Goal: Information Seeking & Learning: Check status

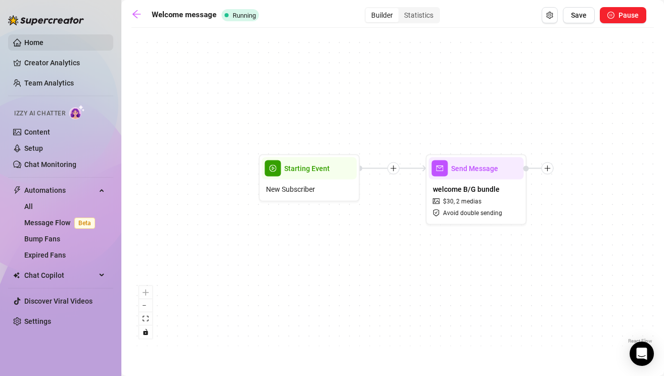
click at [24, 47] on link "Home" at bounding box center [33, 42] width 19 height 8
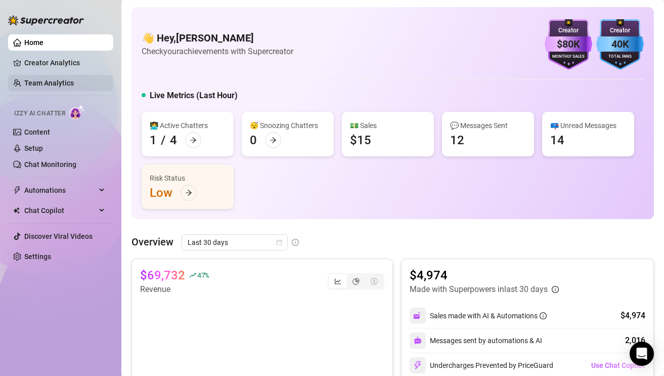
click at [74, 79] on link "Team Analytics" at bounding box center [49, 83] width 50 height 8
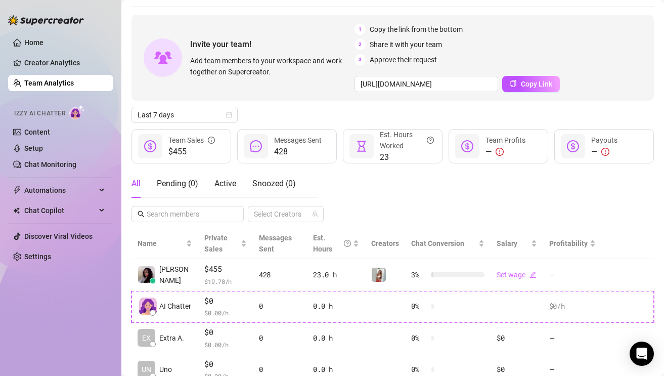
scroll to position [36, 0]
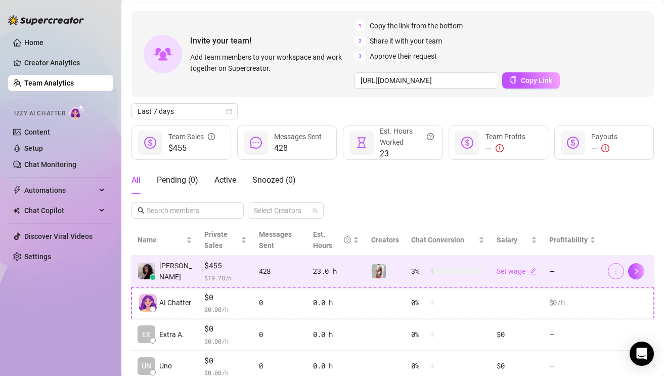
click at [613, 275] on button "button" at bounding box center [616, 271] width 16 height 16
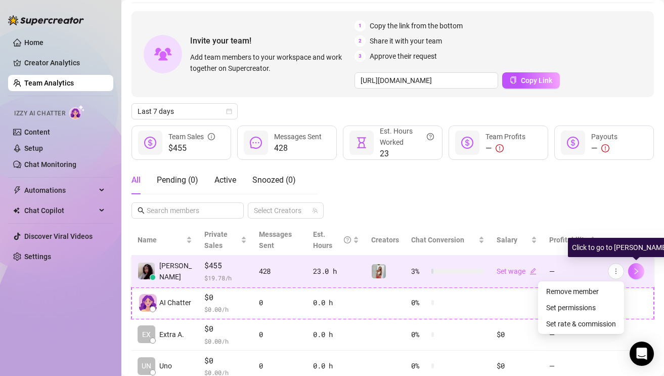
click at [636, 272] on icon "right" at bounding box center [635, 270] width 7 height 7
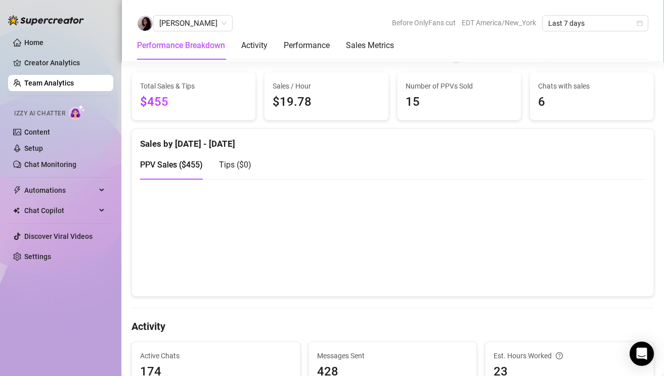
scroll to position [213, 0]
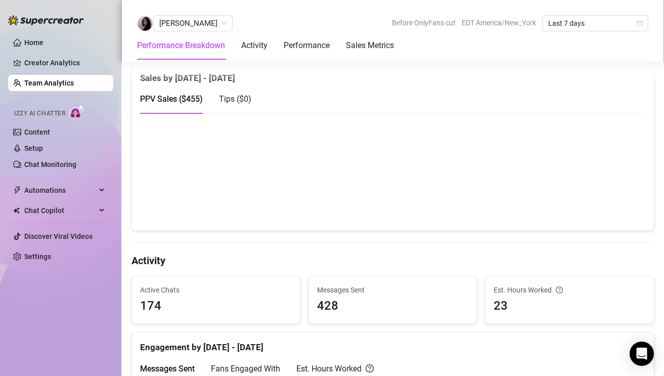
click at [618, 151] on canvas at bounding box center [392, 171] width 505 height 101
click at [617, 160] on canvas at bounding box center [392, 171] width 505 height 101
click at [608, 143] on canvas at bounding box center [392, 171] width 505 height 101
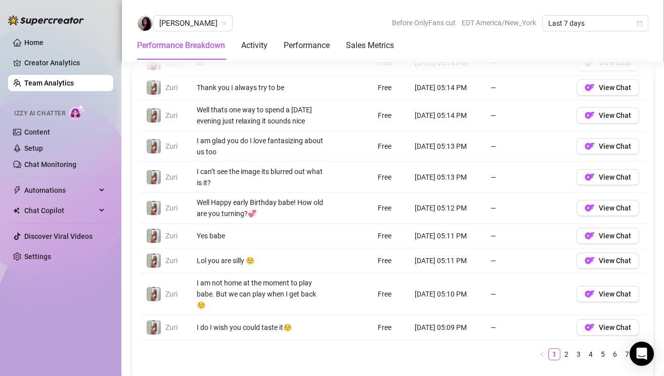
scroll to position [781, 0]
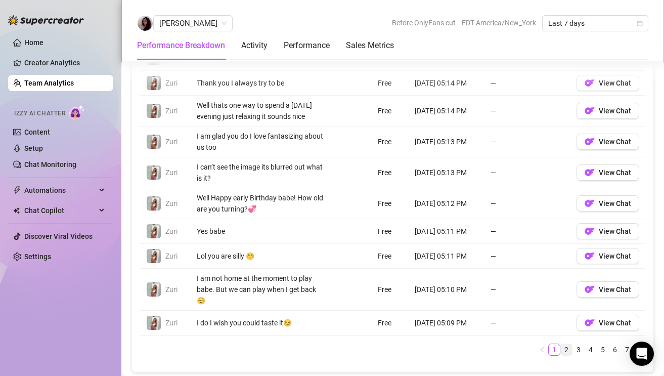
click at [566, 344] on link "2" at bounding box center [566, 349] width 11 height 11
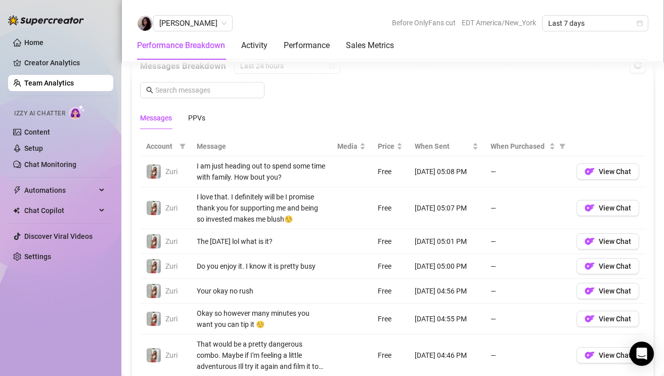
scroll to position [671, 0]
click at [194, 113] on div "PPVs" at bounding box center [196, 118] width 17 height 11
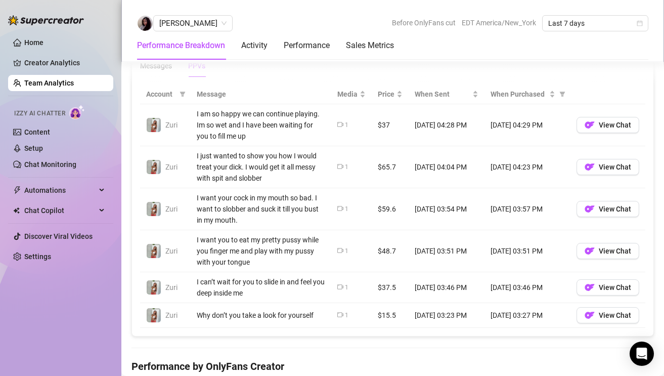
scroll to position [720, 0]
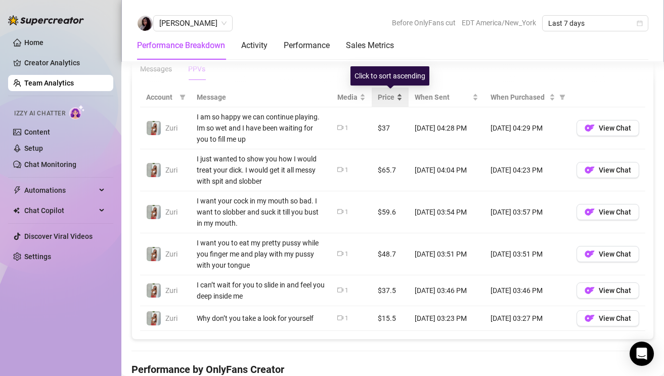
click at [397, 99] on div "Price" at bounding box center [390, 96] width 25 height 11
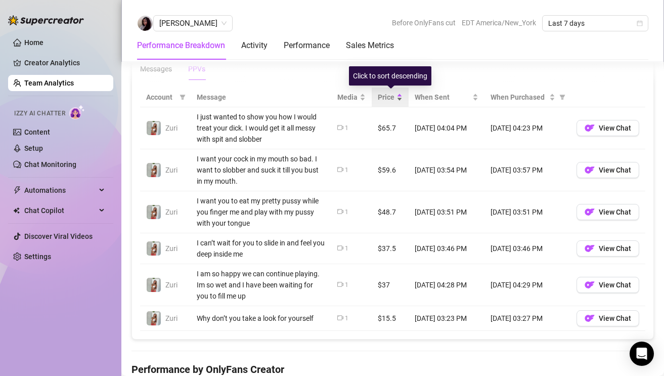
click at [399, 98] on div "Price" at bounding box center [390, 96] width 25 height 11
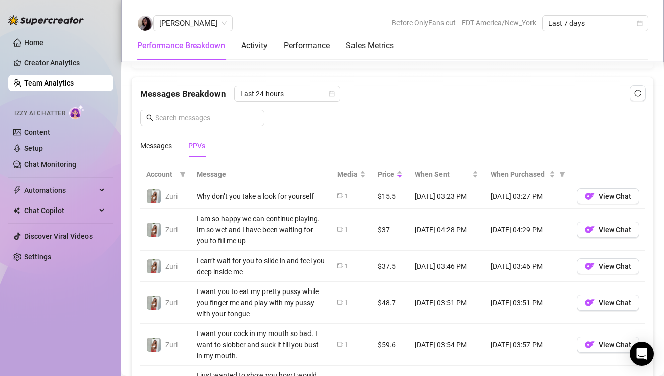
scroll to position [644, 0]
click at [312, 90] on span "Last 24 hours" at bounding box center [287, 92] width 94 height 15
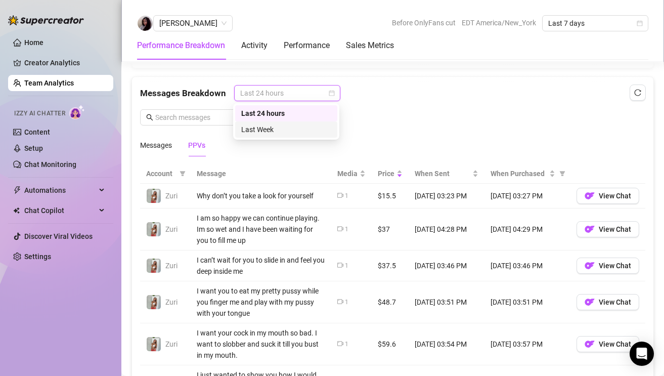
click at [306, 133] on div "Last Week" at bounding box center [286, 129] width 90 height 11
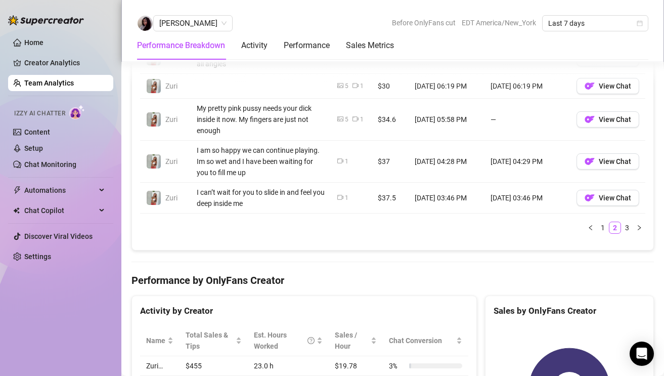
scroll to position [888, 0]
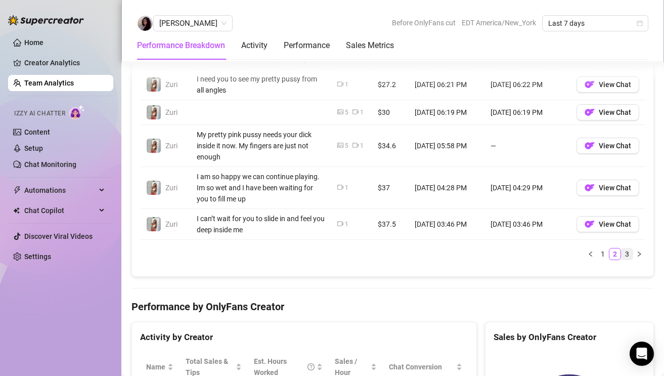
click at [628, 256] on link "3" at bounding box center [626, 253] width 11 height 11
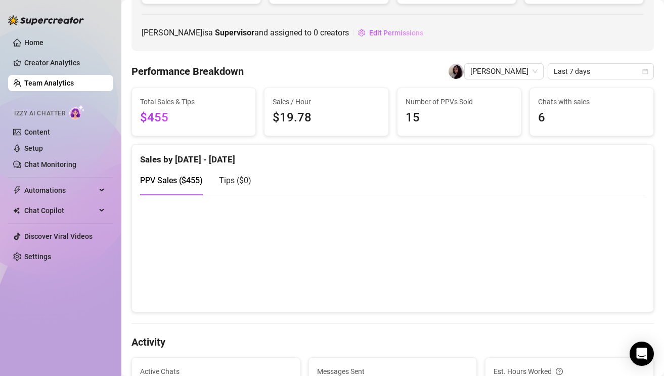
scroll to position [129, 0]
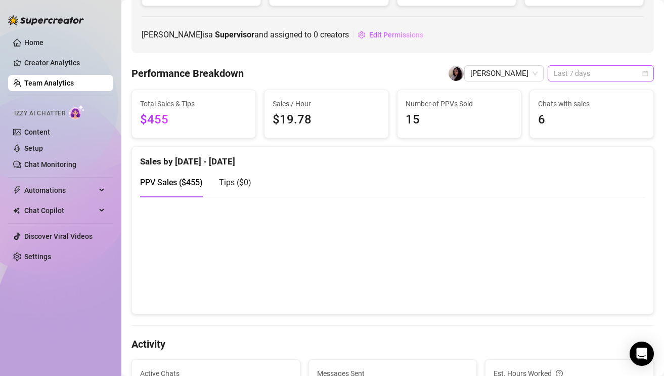
click at [569, 80] on span "Last 7 days" at bounding box center [600, 73] width 94 height 15
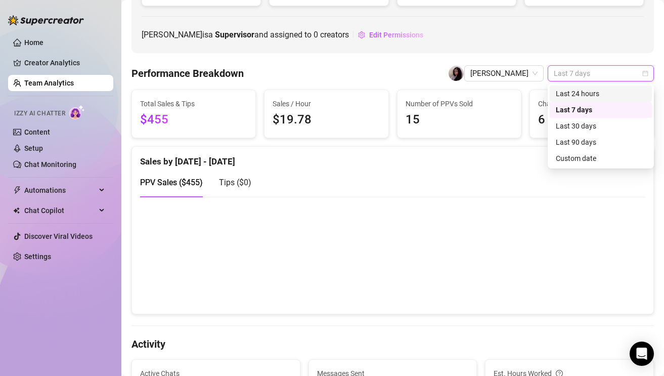
click at [572, 94] on div "Last 24 hours" at bounding box center [601, 93] width 90 height 11
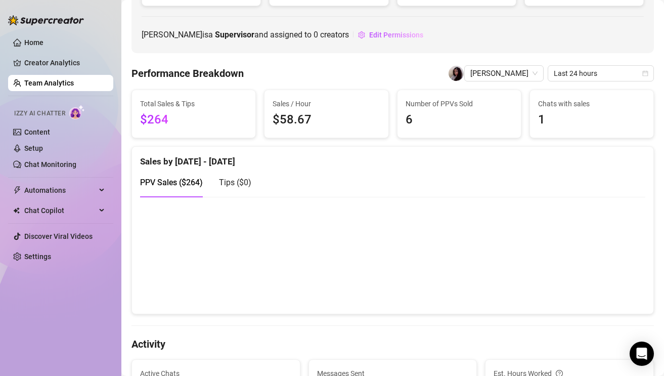
click at [157, 119] on span "$264" at bounding box center [193, 119] width 107 height 19
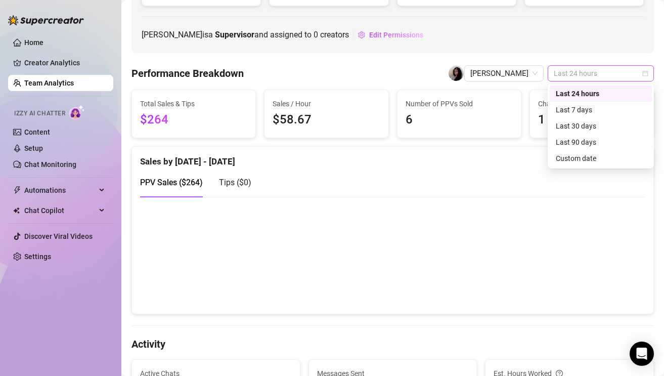
click at [590, 78] on span "Last 24 hours" at bounding box center [600, 73] width 94 height 15
click at [134, 106] on div "Total Sales & Tips $264" at bounding box center [193, 114] width 123 height 48
